Goal: Information Seeking & Learning: Check status

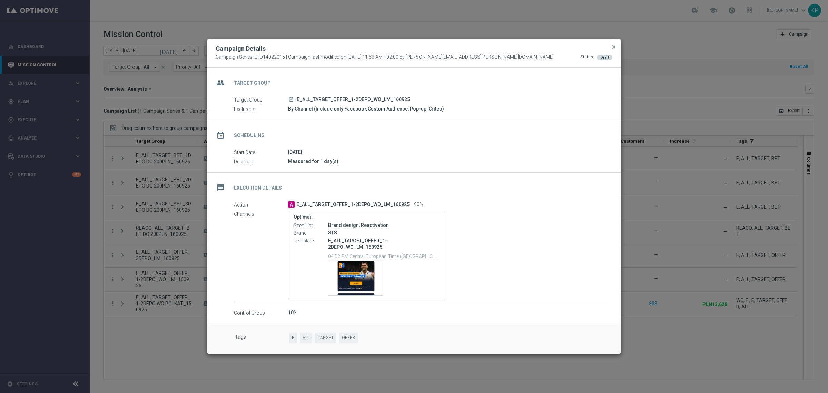
click at [611, 48] on span "close" at bounding box center [614, 47] width 6 height 6
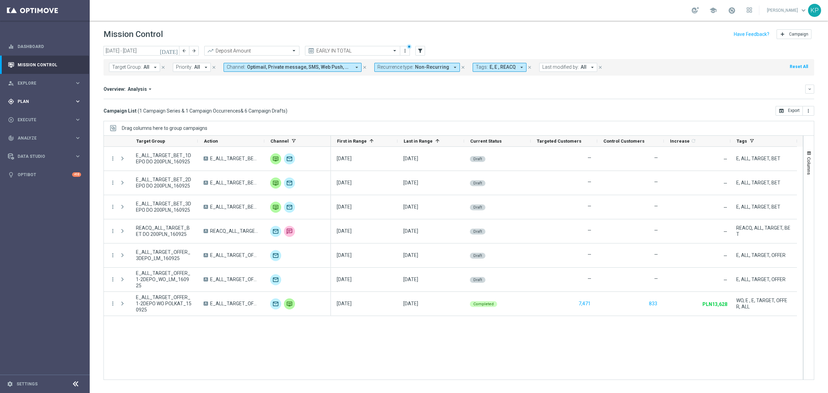
click at [46, 100] on span "Plan" at bounding box center [46, 101] width 57 height 4
click at [37, 113] on link "Target Groups" at bounding box center [45, 116] width 54 height 6
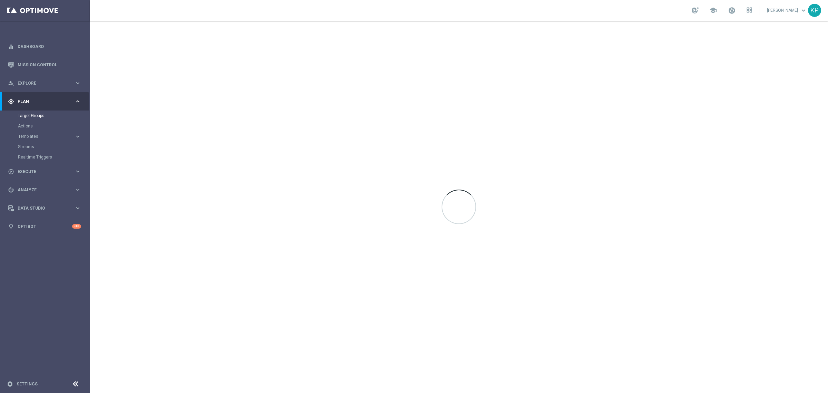
click at [491, 13] on div "school [PERSON_NAME] keyboard_arrow_down KP" at bounding box center [459, 10] width 739 height 21
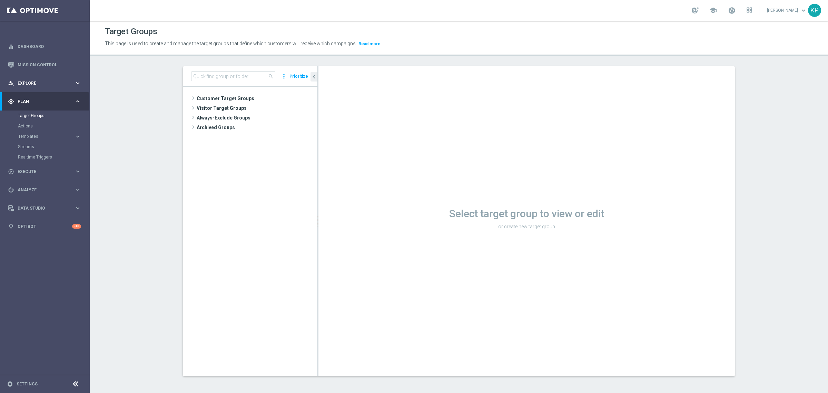
click at [36, 81] on span "Explore" at bounding box center [46, 83] width 57 height 4
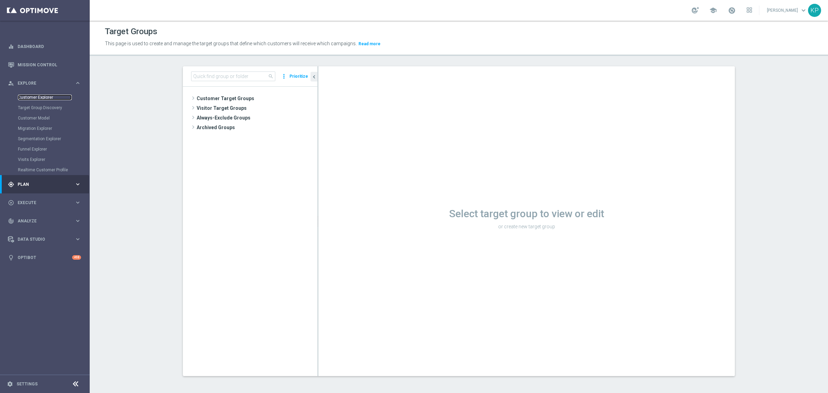
click at [30, 95] on link "Customer Explorer" at bounding box center [45, 98] width 54 height 6
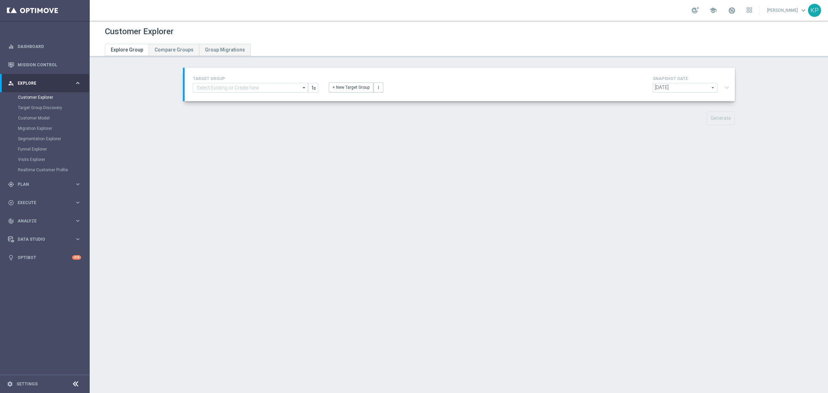
click at [324, 89] on div "+ New Target Group more_vert" at bounding box center [460, 84] width 272 height 18
click at [329, 89] on button "+ New Target Group" at bounding box center [351, 87] width 45 height 10
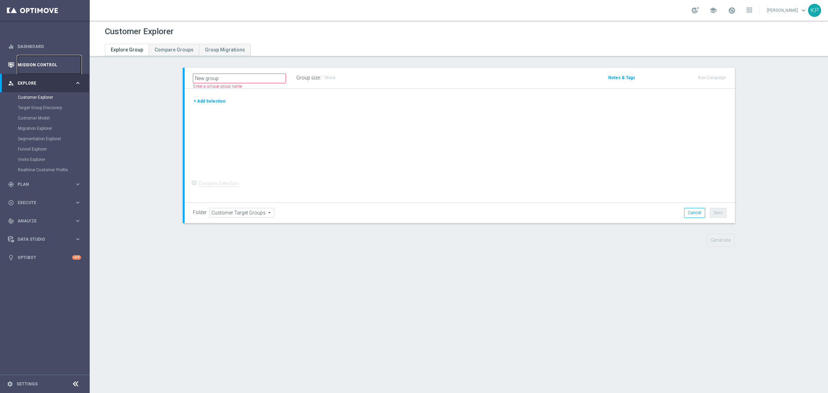
click at [53, 63] on link "Mission Control" at bounding box center [50, 65] width 64 height 18
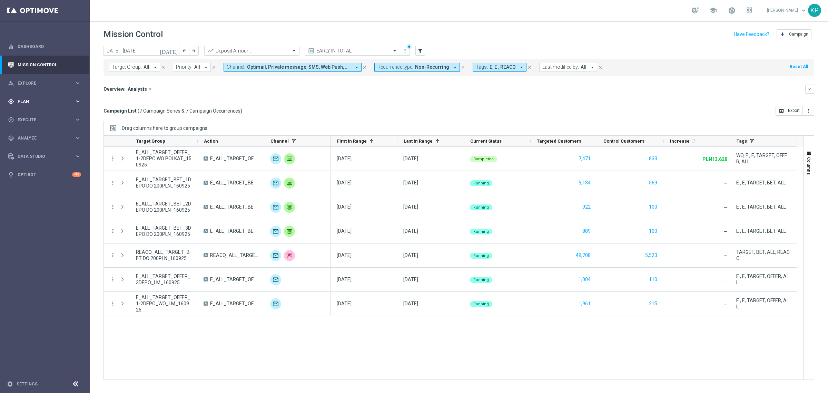
click at [65, 99] on span "Plan" at bounding box center [46, 101] width 57 height 4
click at [73, 85] on span "Explore" at bounding box center [46, 83] width 57 height 4
click at [49, 95] on link "Customer Explorer" at bounding box center [45, 98] width 54 height 6
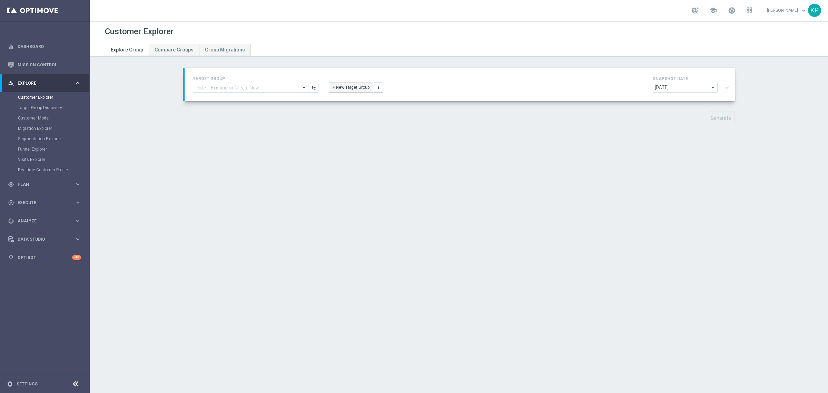
click at [361, 85] on button "+ New Target Group" at bounding box center [351, 87] width 45 height 10
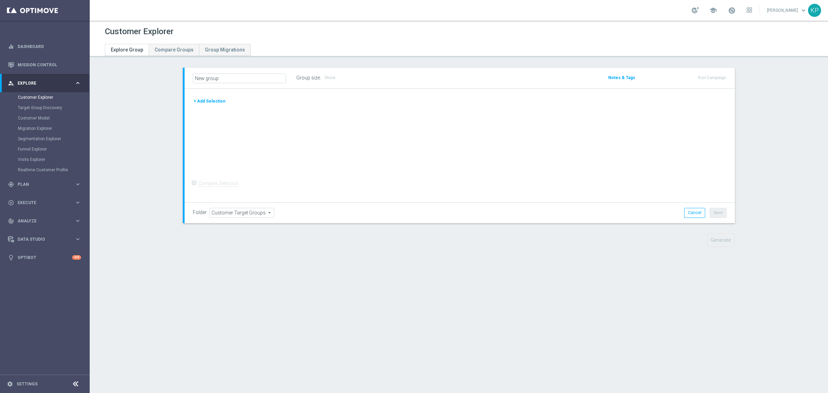
click at [213, 102] on button "+ Add Selection" at bounding box center [209, 101] width 33 height 8
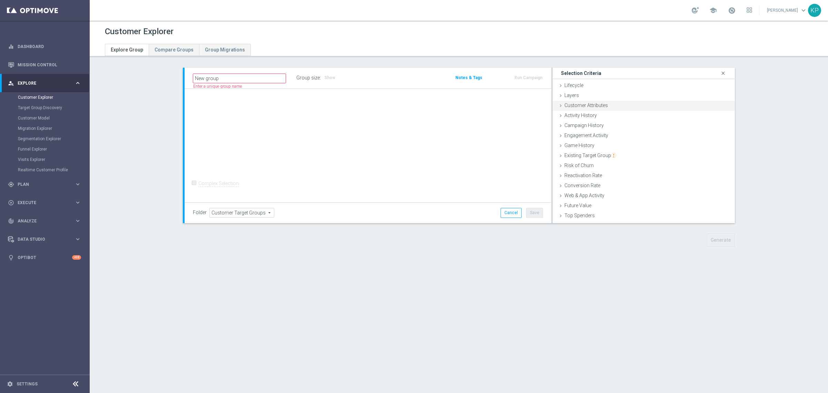
click at [610, 106] on div "Customer Attributes done" at bounding box center [644, 106] width 182 height 10
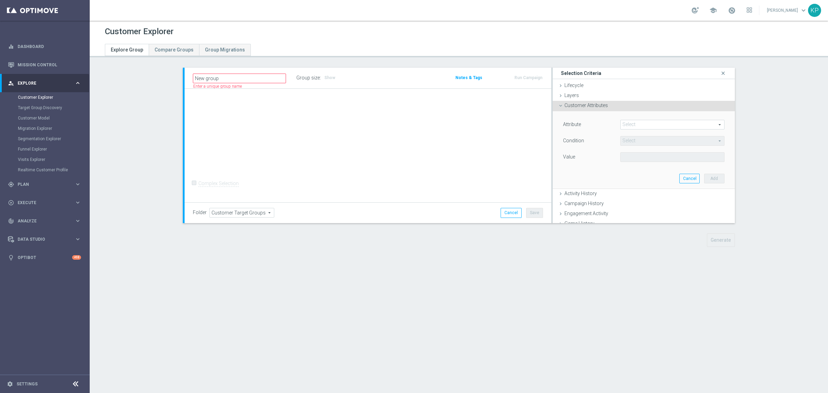
click at [635, 121] on span at bounding box center [673, 124] width 104 height 9
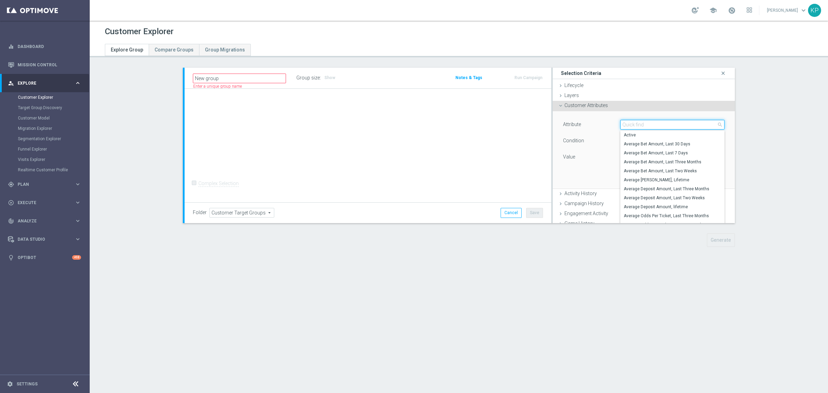
click at [636, 121] on input "search" at bounding box center [673, 125] width 104 height 10
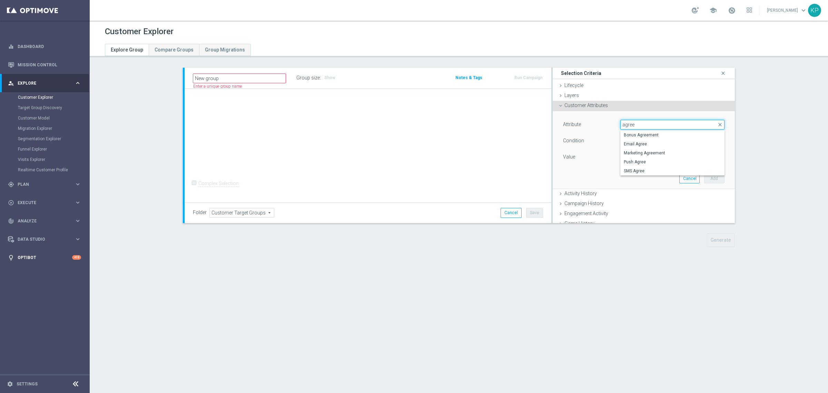
type input "agree"
click at [356, 29] on div "Customer Explorer" at bounding box center [459, 31] width 708 height 13
click at [44, 187] on div "gps_fixed Plan keyboard_arrow_right" at bounding box center [44, 184] width 89 height 18
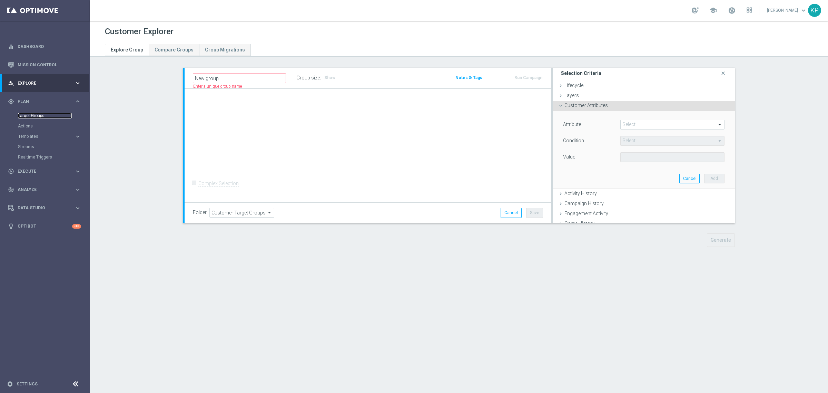
click at [33, 116] on link "Target Groups" at bounding box center [45, 116] width 54 height 6
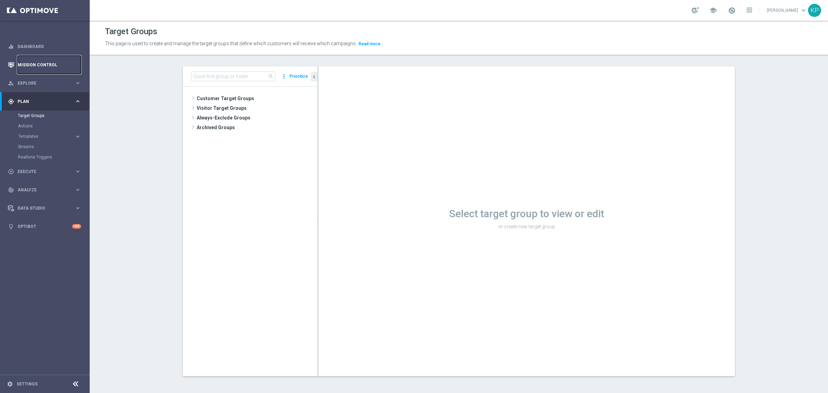
click at [45, 64] on link "Mission Control" at bounding box center [50, 65] width 64 height 18
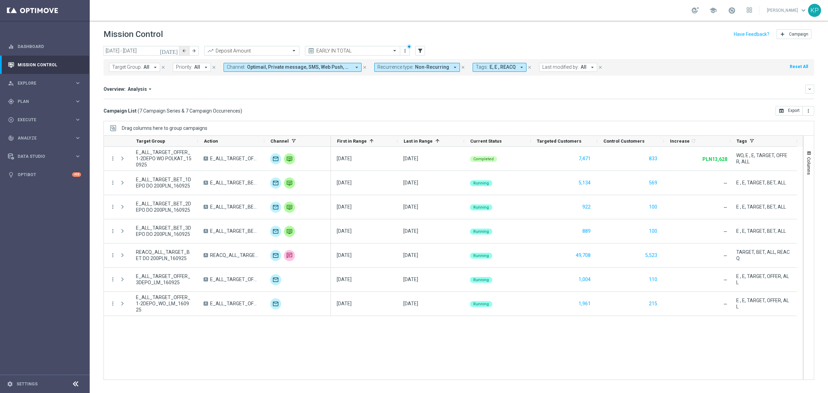
click at [180, 49] on button "arrow_back" at bounding box center [184, 51] width 10 height 10
type input "[DATE] - [DATE]"
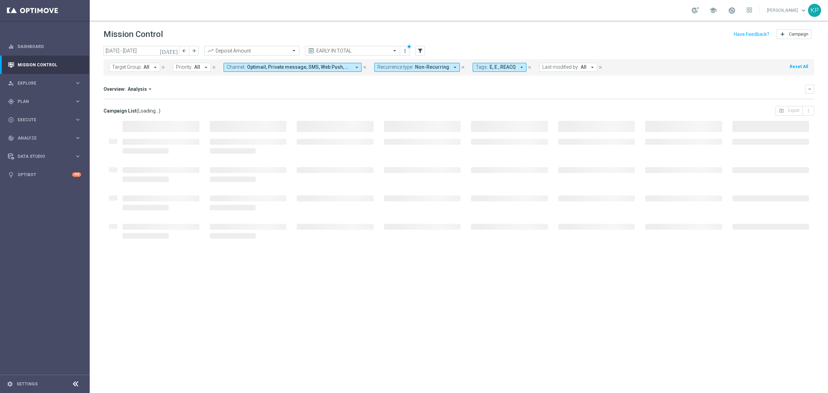
click at [211, 17] on div "school [PERSON_NAME] keyboard_arrow_down KP" at bounding box center [459, 10] width 739 height 21
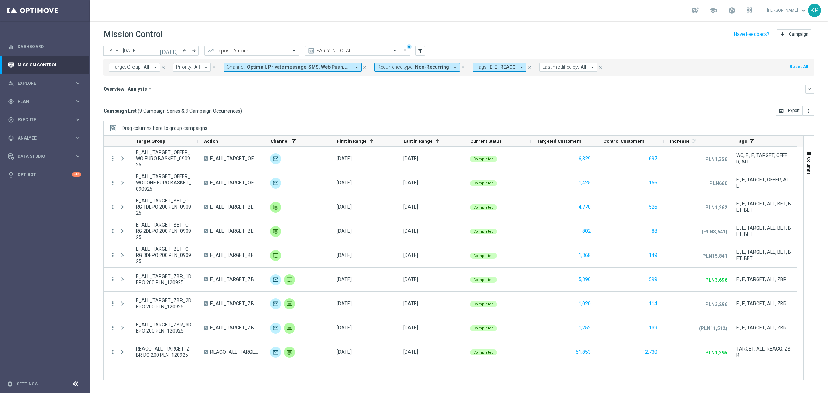
click at [288, 85] on div "Overview: Analysis arrow_drop_down keyboard_arrow_down" at bounding box center [459, 89] width 711 height 9
click at [551, 71] on button "Last modified by: All arrow_drop_down" at bounding box center [568, 67] width 58 height 9
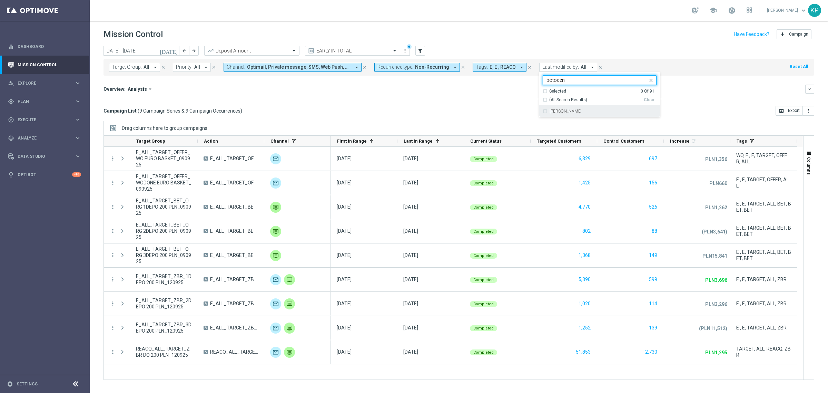
click at [626, 106] on div "[PERSON_NAME]" at bounding box center [600, 111] width 114 height 11
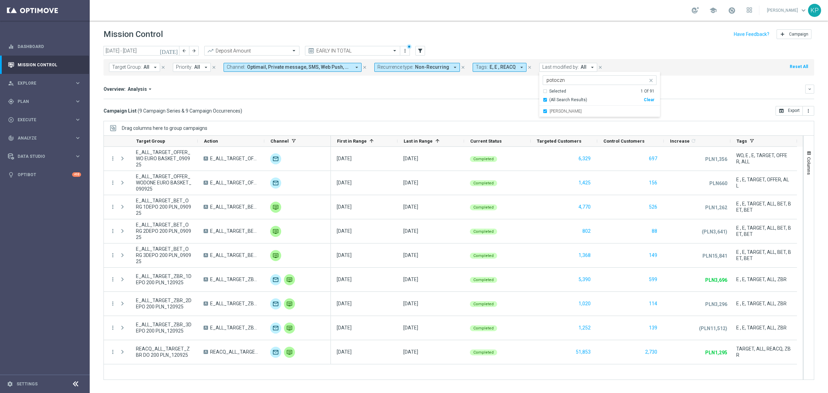
click at [597, 81] on input "potoczn" at bounding box center [597, 80] width 101 height 6
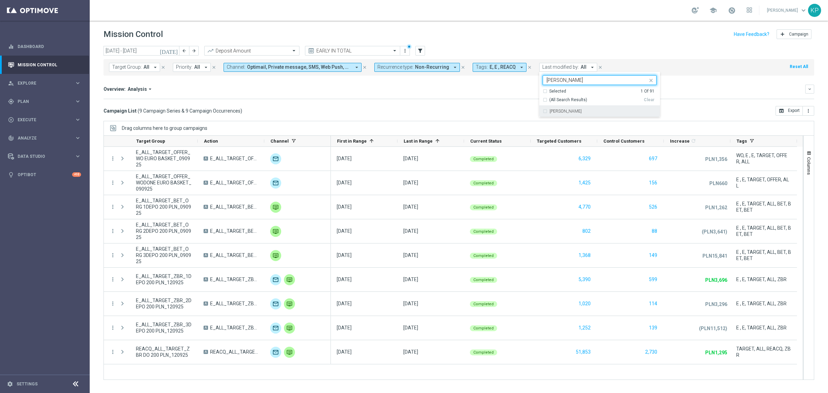
click at [577, 111] on div "[PERSON_NAME]" at bounding box center [603, 111] width 107 height 4
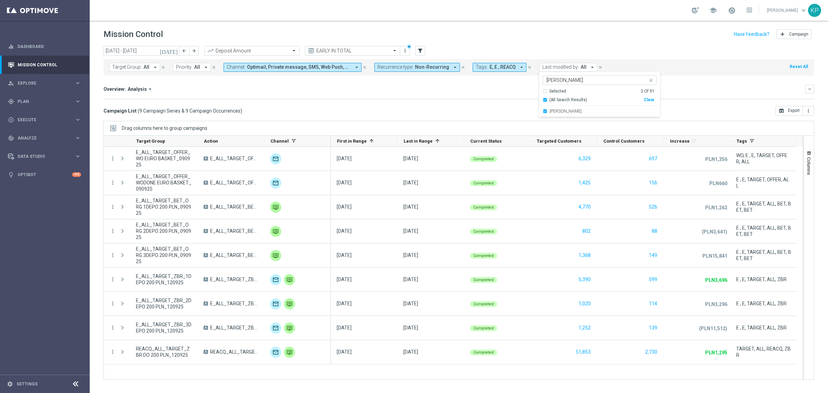
click at [566, 80] on input "[PERSON_NAME]" at bounding box center [597, 80] width 101 height 6
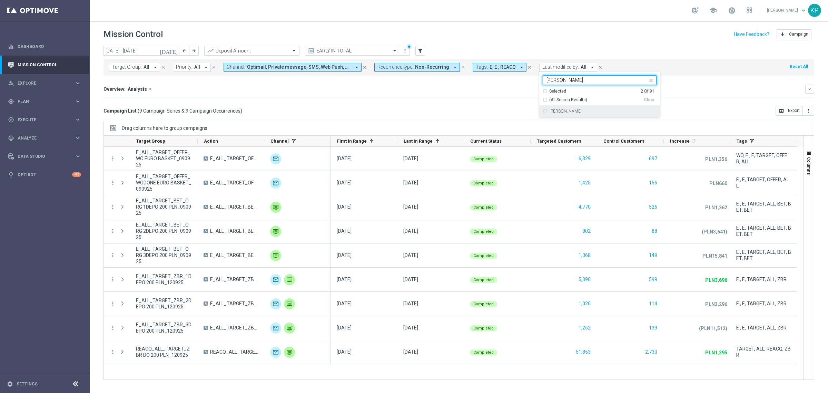
click at [561, 107] on div "[PERSON_NAME]" at bounding box center [600, 111] width 114 height 11
type input "[PERSON_NAME]"
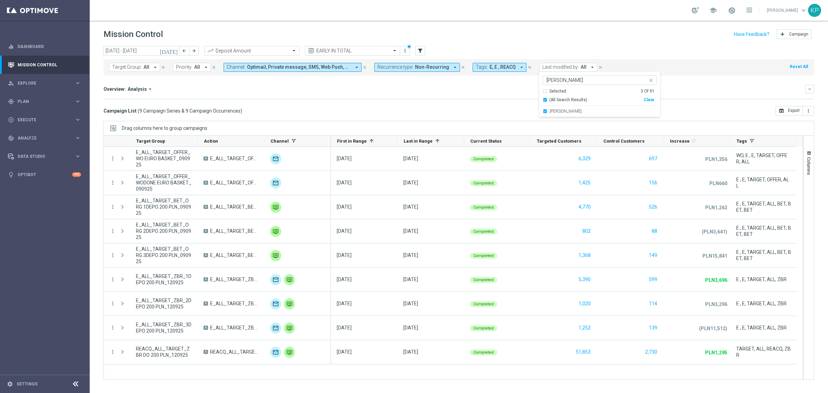
click at [498, 92] on div "Overview: Analysis arrow_drop_down" at bounding box center [455, 89] width 702 height 6
click at [506, 68] on span "E, E , REACQ" at bounding box center [503, 67] width 26 height 6
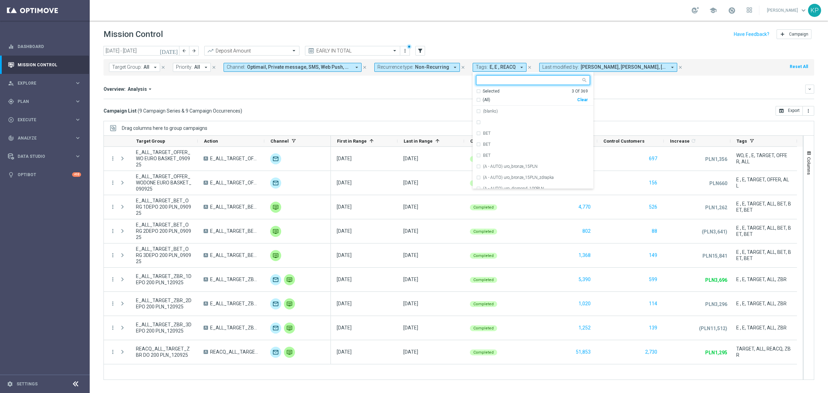
click at [476, 90] on div "Selected 3 Of 369" at bounding box center [532, 91] width 112 height 6
click at [476, 100] on div "(All Search Results)" at bounding box center [526, 100] width 101 height 6
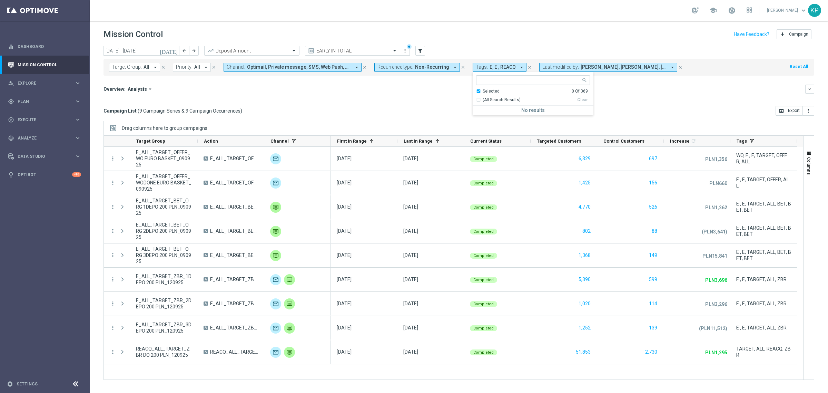
click at [476, 90] on div "Selected 0 Of 369" at bounding box center [532, 91] width 112 height 6
click at [431, 92] on div "Overview: Analysis arrow_drop_down" at bounding box center [455, 89] width 702 height 6
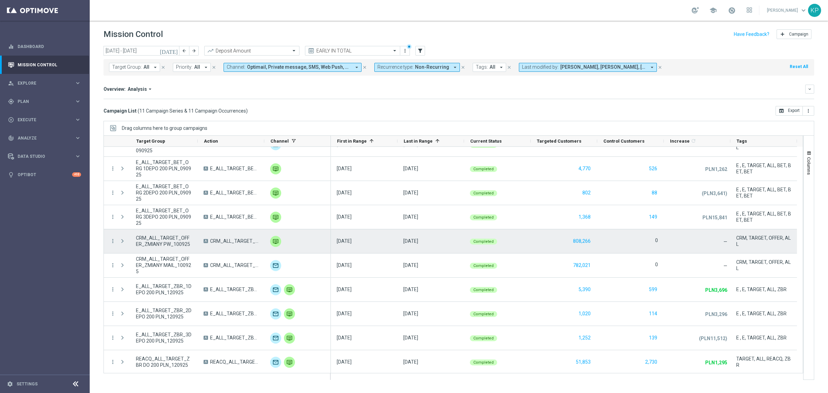
scroll to position [40, 0]
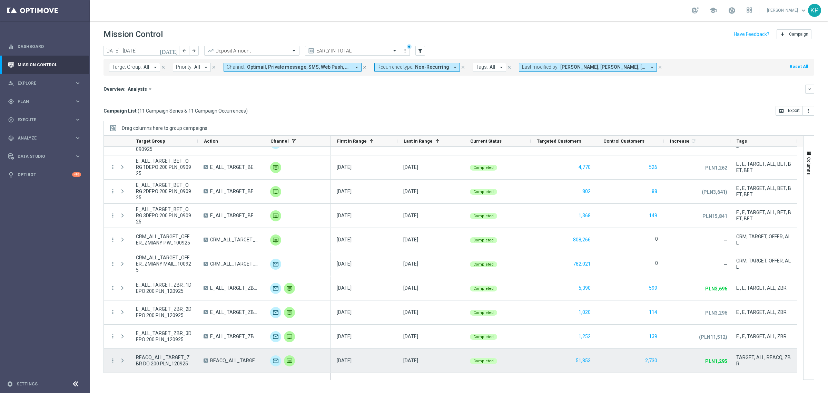
click at [225, 359] on span "REACQ_ALL_TARGET_ZBR DO 200 PLN_120925" at bounding box center [234, 360] width 48 height 6
click at [233, 361] on span "REACQ_ALL_TARGET_ZBR DO 200 PLN_120925" at bounding box center [234, 360] width 48 height 6
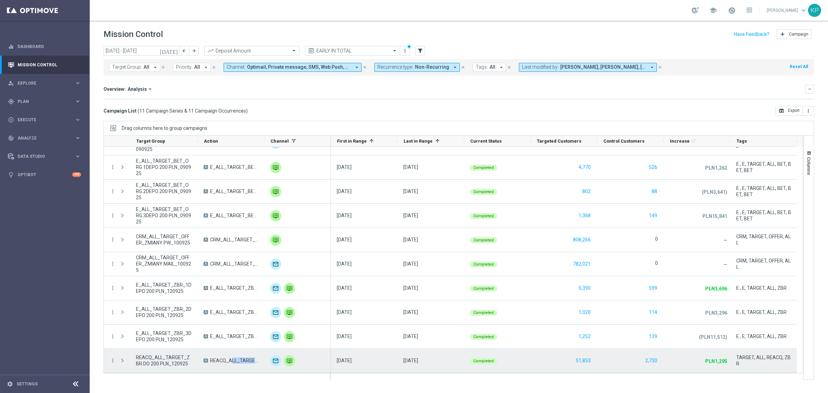
click at [233, 361] on span "REACQ_ALL_TARGET_ZBR DO 200 PLN_120925" at bounding box center [234, 360] width 48 height 6
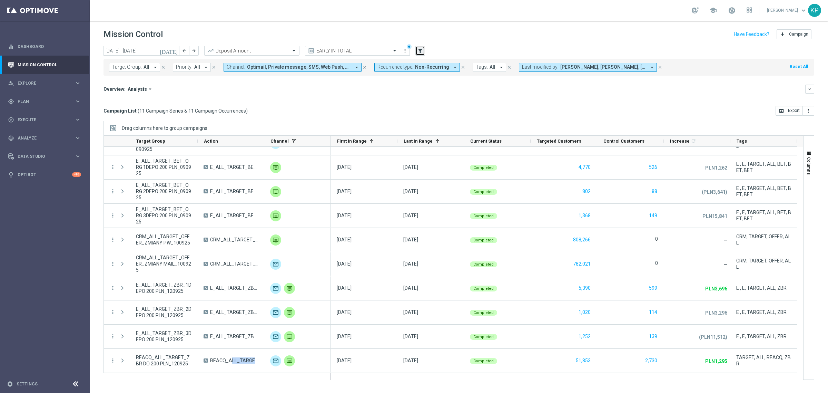
click at [420, 47] on button "filter_alt" at bounding box center [421, 51] width 10 height 10
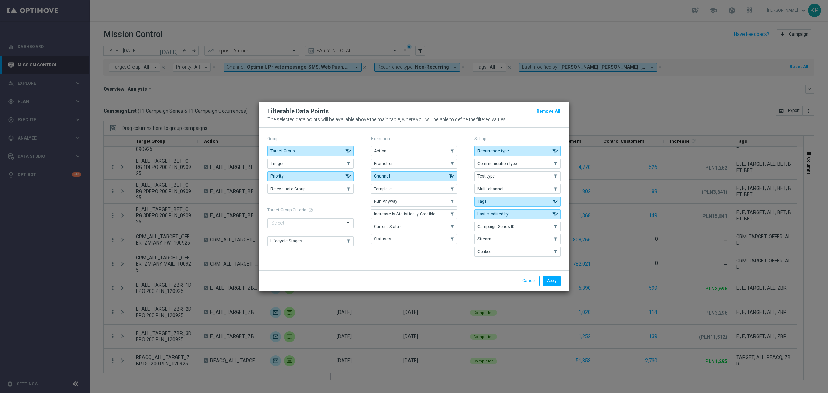
click at [430, 140] on p "Execution" at bounding box center [414, 139] width 86 height 6
click at [426, 146] on button "Action" at bounding box center [414, 151] width 86 height 10
click at [549, 287] on div "Apply Cancel" at bounding box center [414, 280] width 310 height 20
click at [549, 280] on button "Apply" at bounding box center [552, 281] width 18 height 10
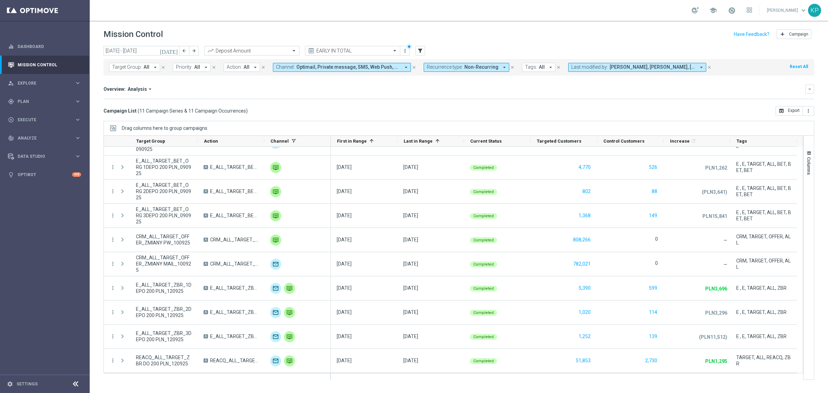
click at [243, 70] on button "Action: All arrow_drop_down" at bounding box center [242, 67] width 37 height 9
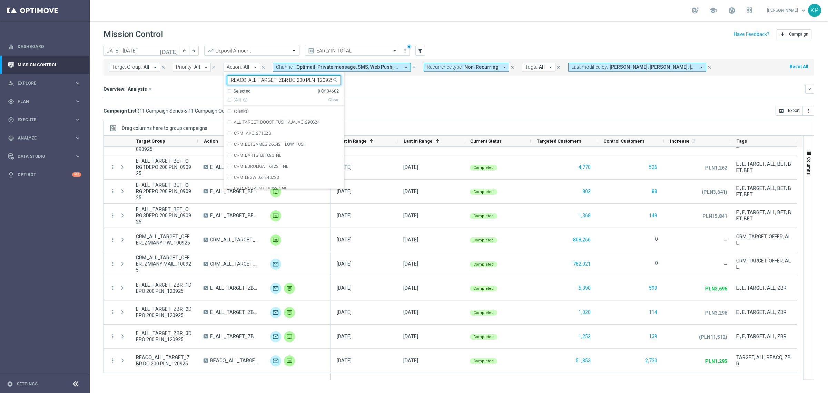
scroll to position [0, 0]
click at [250, 111] on label "REACQ_ALL_TARGET_ZBR DO 200 PLN_120925" at bounding box center [279, 111] width 90 height 4
type input "REACQ_ALL_TARGET_ZBR DO 200 PLN_120925"
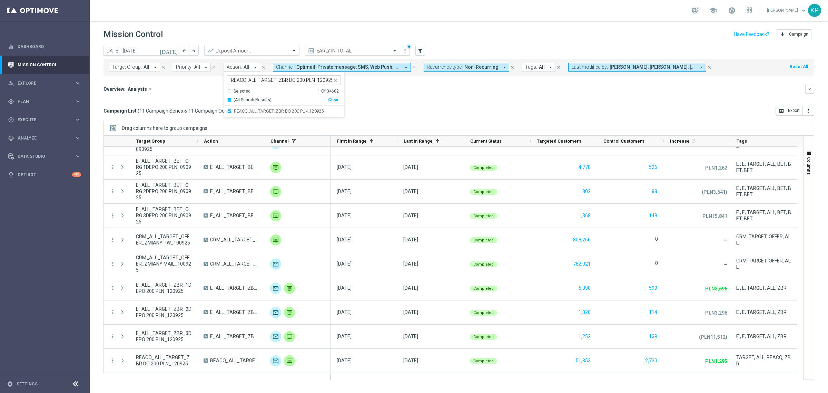
click at [440, 110] on div "Campaign List ( 11 Campaign Series & 11 Campaign Occurrences ) open_in_browser …" at bounding box center [459, 111] width 711 height 10
